Goal: Find specific page/section: Find specific page/section

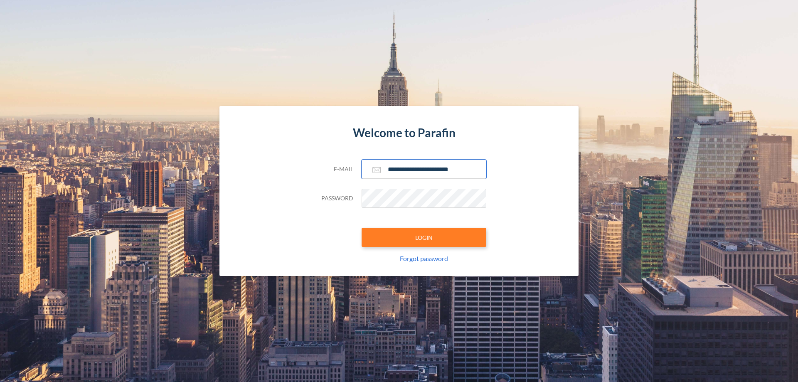
type input "**********"
click at [424, 237] on button "LOGIN" at bounding box center [424, 237] width 125 height 19
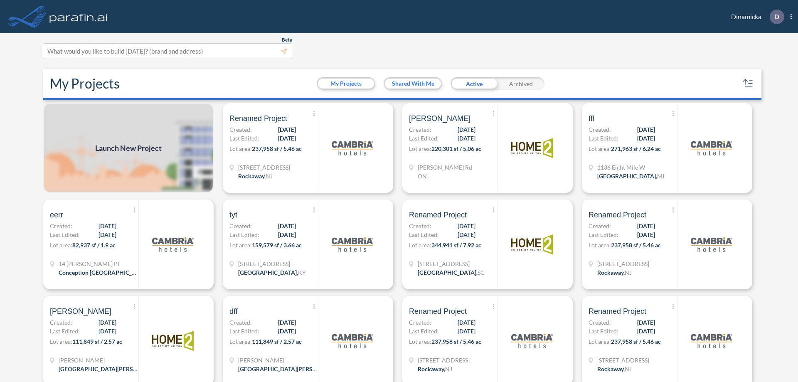
scroll to position [2, 0]
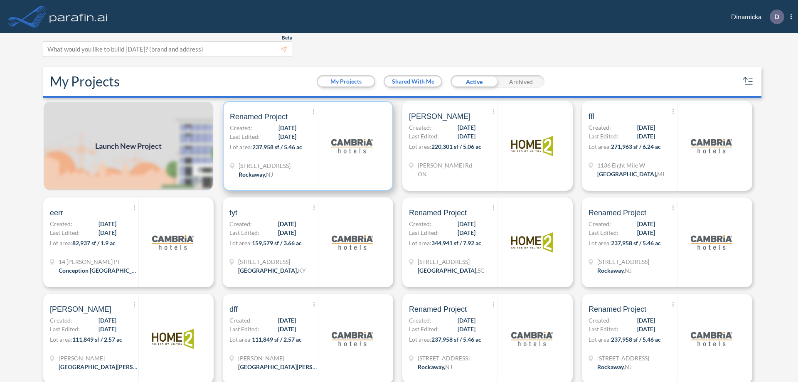
click at [306, 146] on p "Lot area: 237,958 sf / 5.46 ac" at bounding box center [274, 149] width 88 height 12
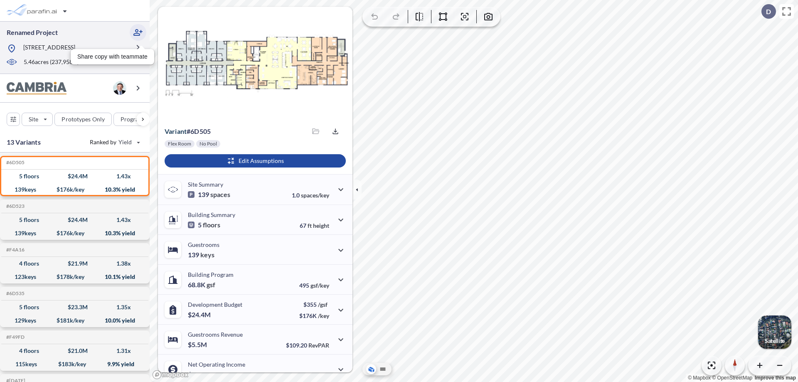
click at [138, 32] on icon "button" at bounding box center [138, 32] width 10 height 10
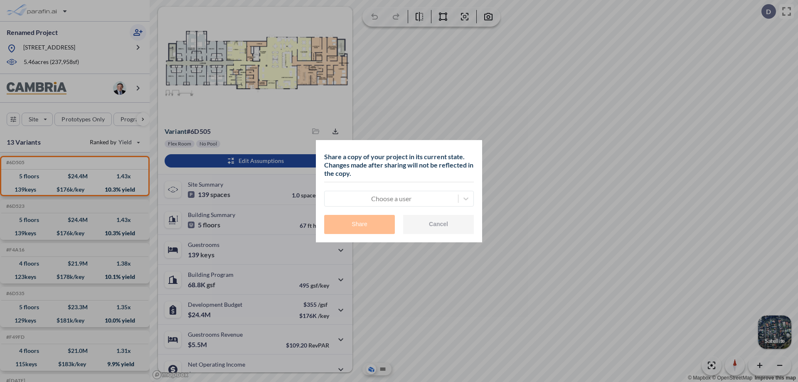
click at [391, 198] on div at bounding box center [391, 199] width 125 height 10
